Goal: Transaction & Acquisition: Purchase product/service

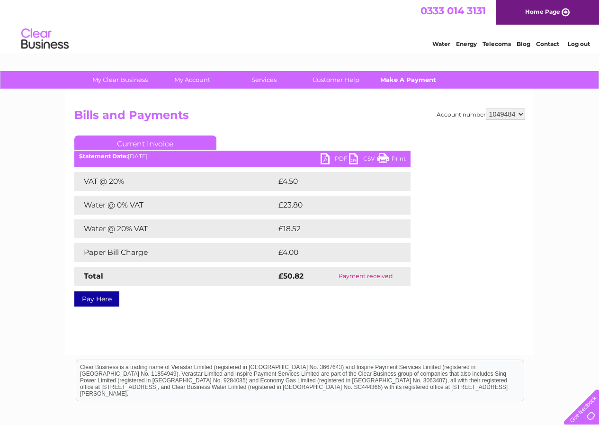
click at [418, 83] on link "Make A Payment" at bounding box center [408, 80] width 78 height 18
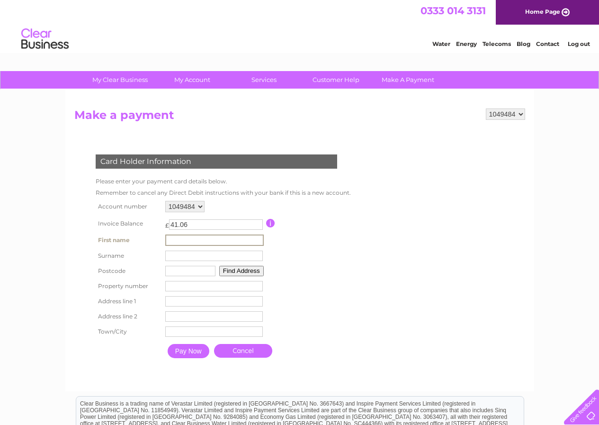
click at [197, 239] on input "text" at bounding box center [214, 239] width 99 height 11
type input "[PERSON_NAME]"
type input "Nutman"
type input "RG40 4QQ"
type input "15"
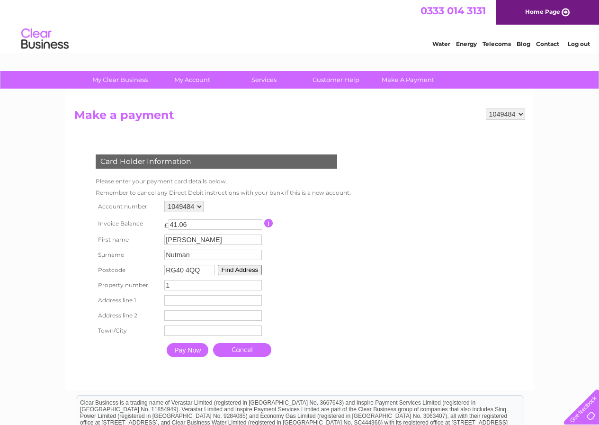
type input "15"
type input "[GEOGRAPHIC_DATA]"
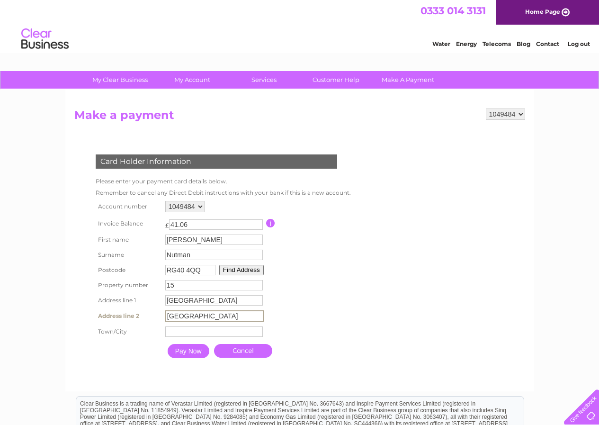
type input "[GEOGRAPHIC_DATA]"
type input "Finchampstead"
click at [192, 353] on input "Pay Now" at bounding box center [189, 351] width 42 height 14
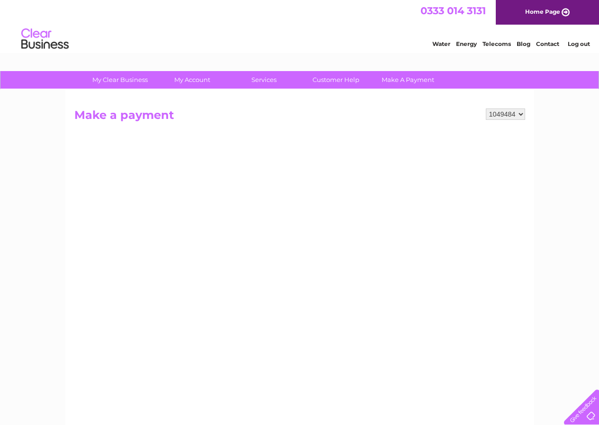
click at [577, 45] on link "Log out" at bounding box center [579, 43] width 22 height 7
